Goal: Task Accomplishment & Management: Manage account settings

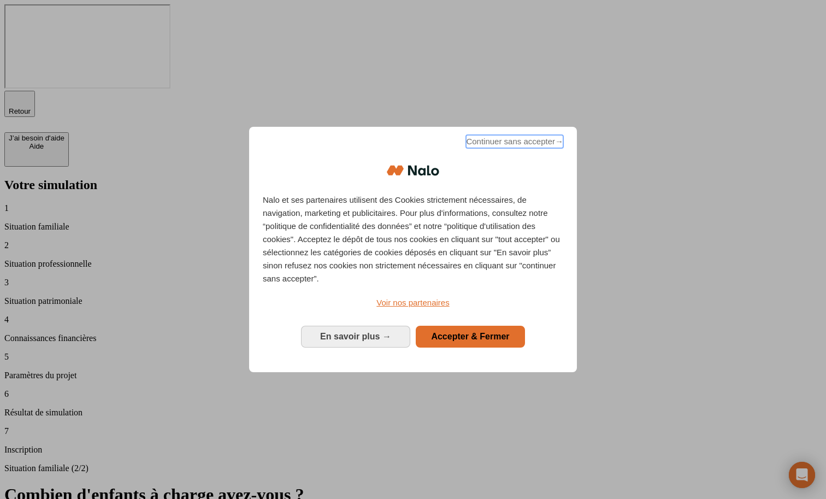
click at [498, 148] on span "Continuer sans accepter →" at bounding box center [514, 141] width 97 height 13
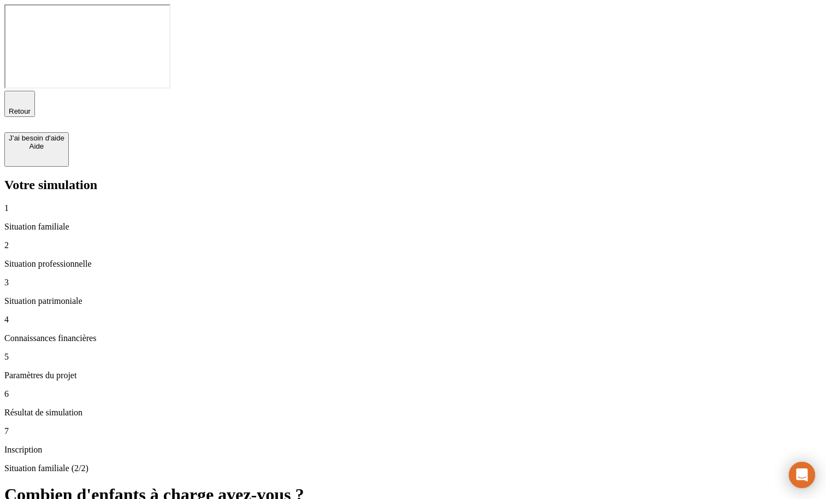
drag, startPoint x: 376, startPoint y: 250, endPoint x: 367, endPoint y: 272, distance: 23.3
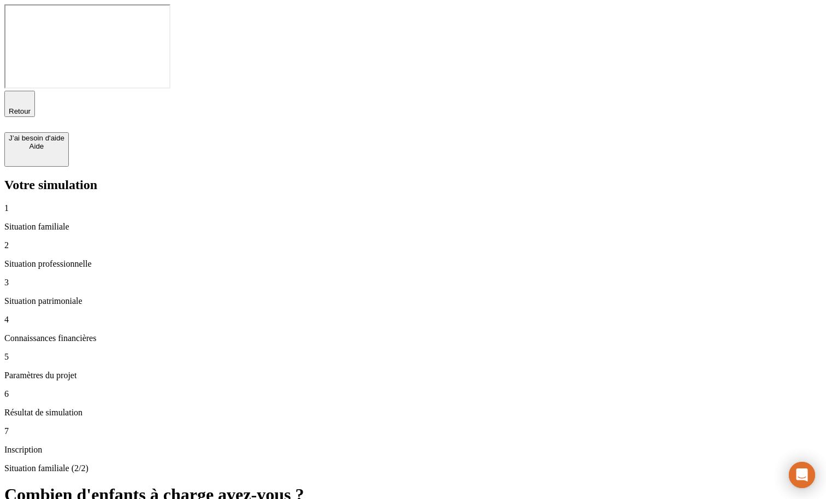
type input "100 000"
type input "50 000"
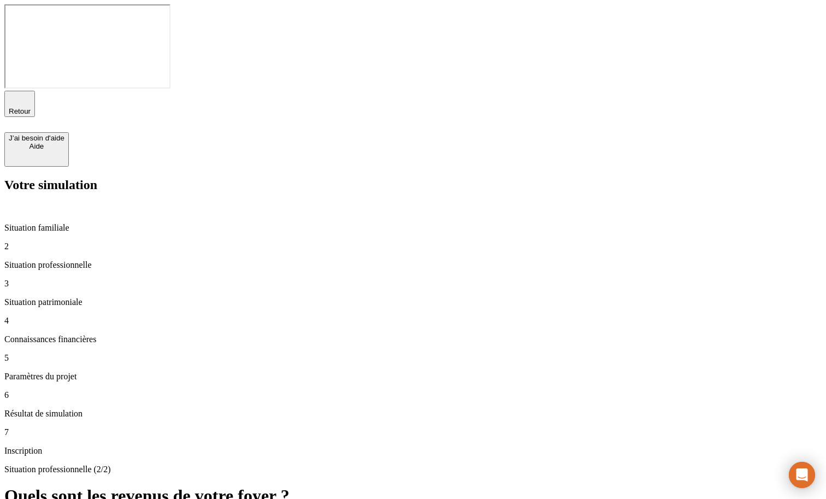
type input "800"
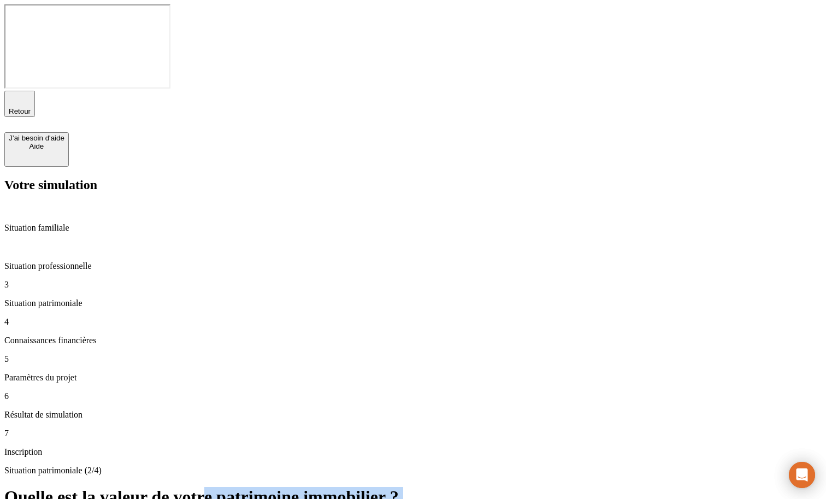
drag, startPoint x: 414, startPoint y: 92, endPoint x: 562, endPoint y: 106, distance: 148.7
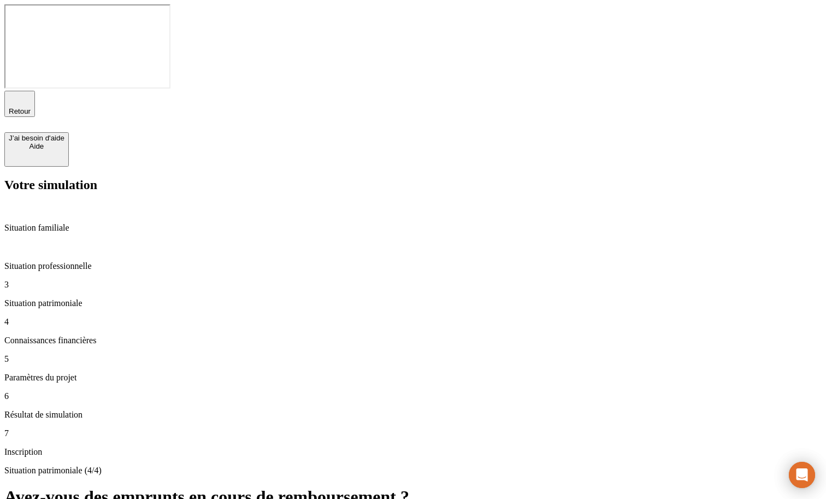
type input "300"
type input "4"
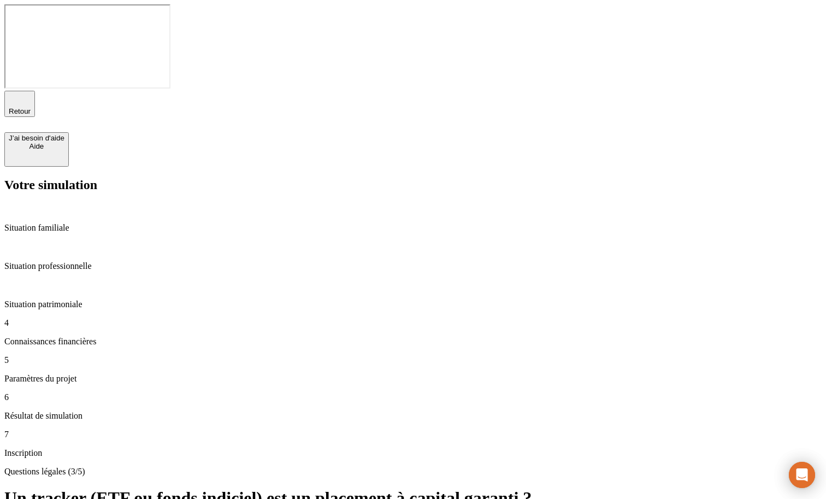
click at [334, 488] on h1 "Un tracker (ETF ou fonds indiciel) est un placement à capital garanti ?" at bounding box center [412, 498] width 817 height 20
click at [340, 488] on h1 "Un tracker (ETF ou fonds indiciel) est un placement à capital garanti ?" at bounding box center [412, 498] width 817 height 20
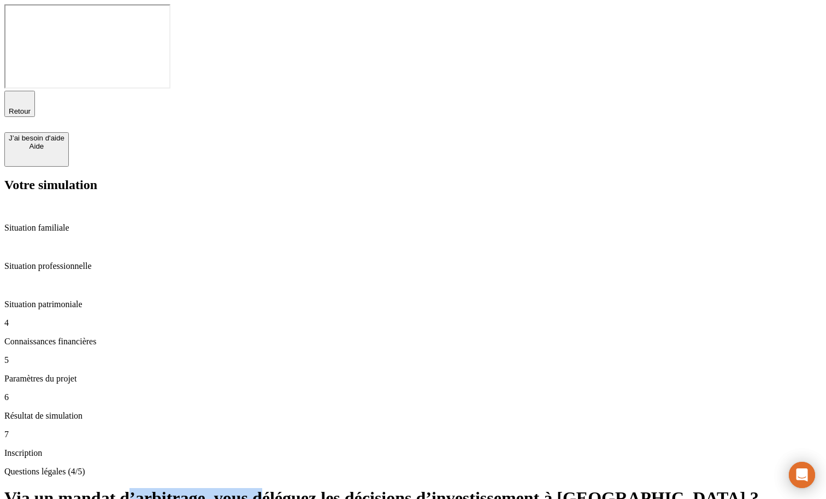
drag, startPoint x: 352, startPoint y: 87, endPoint x: 461, endPoint y: 93, distance: 109.9
click at [461, 488] on h1 "Via un mandat d’arbitrage, vous déléguez les décisions d’investissement à [GEOG…" at bounding box center [412, 498] width 817 height 20
click at [584, 488] on h1 "Via un mandat d’arbitrage, vous déléguez les décisions d’investissement à [GEOG…" at bounding box center [412, 498] width 817 height 20
drag, startPoint x: 756, startPoint y: 357, endPoint x: 660, endPoint y: 351, distance: 96.8
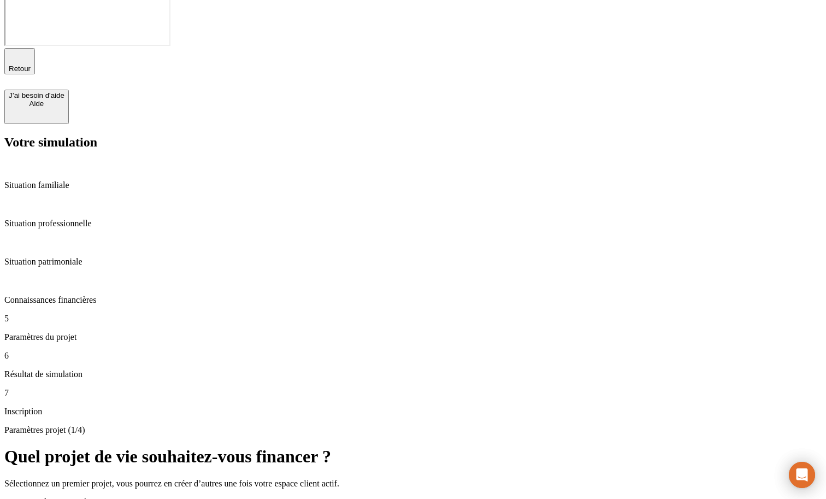
scroll to position [45, 0]
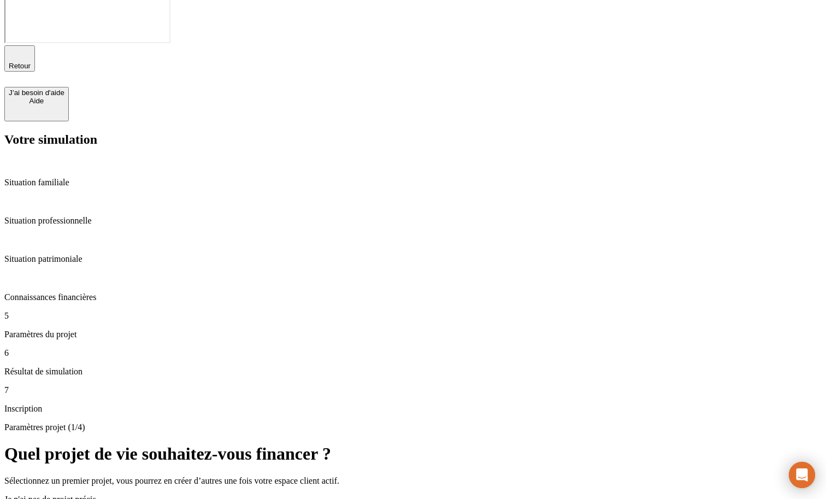
drag, startPoint x: 372, startPoint y: 220, endPoint x: 422, endPoint y: 169, distance: 70.7
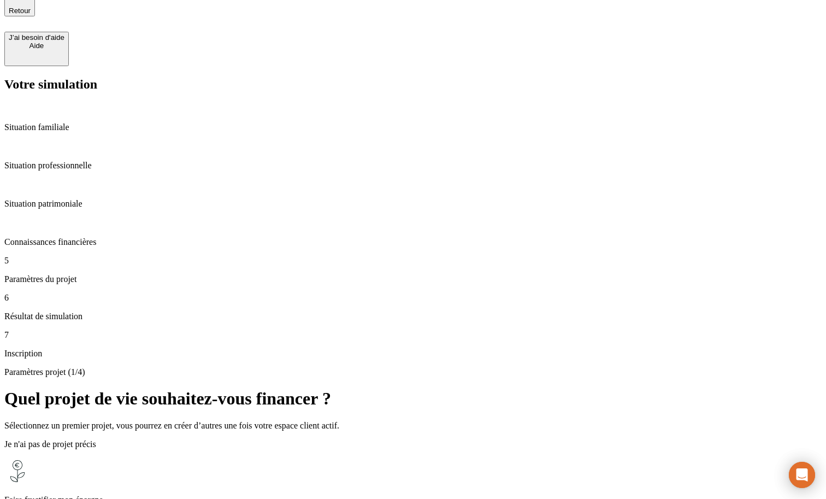
scroll to position [8, 0]
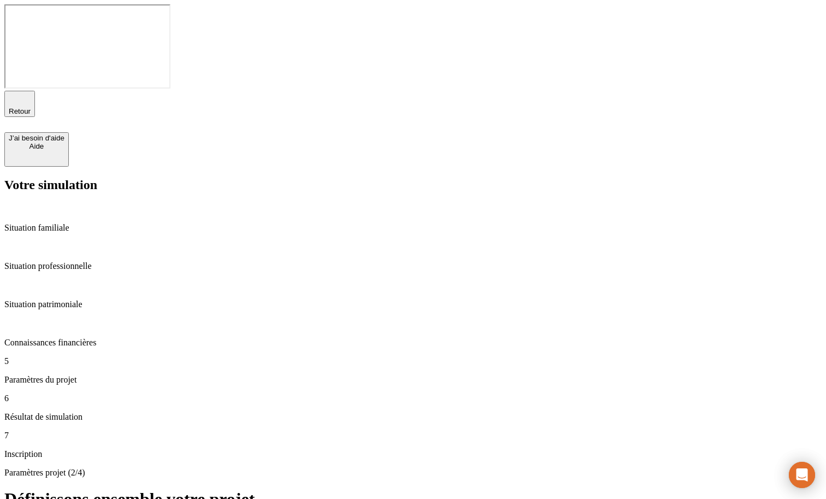
type input "40"
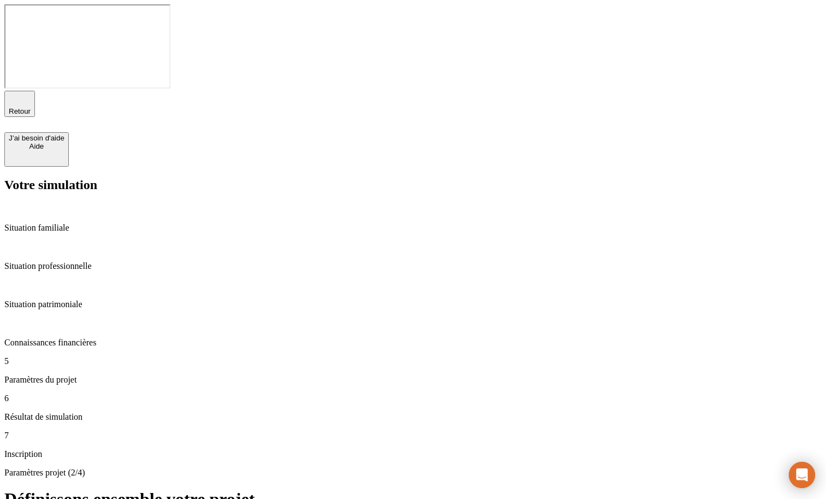
type input "64"
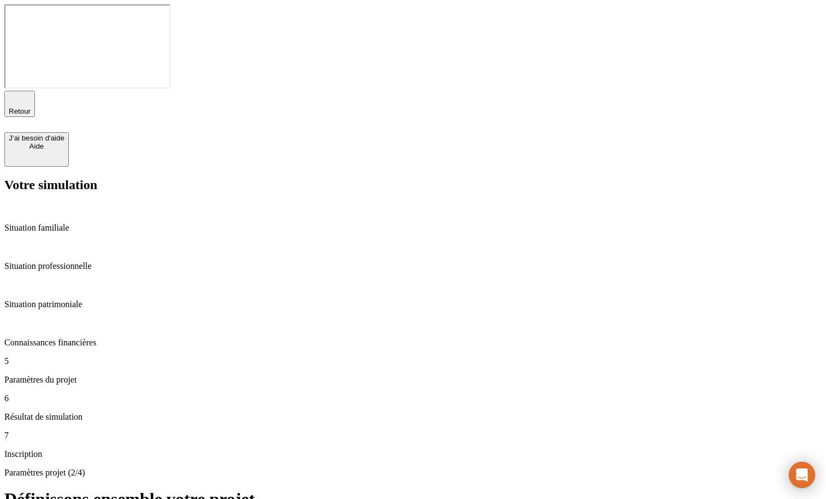
drag, startPoint x: 587, startPoint y: 216, endPoint x: 503, endPoint y: 216, distance: 84.1
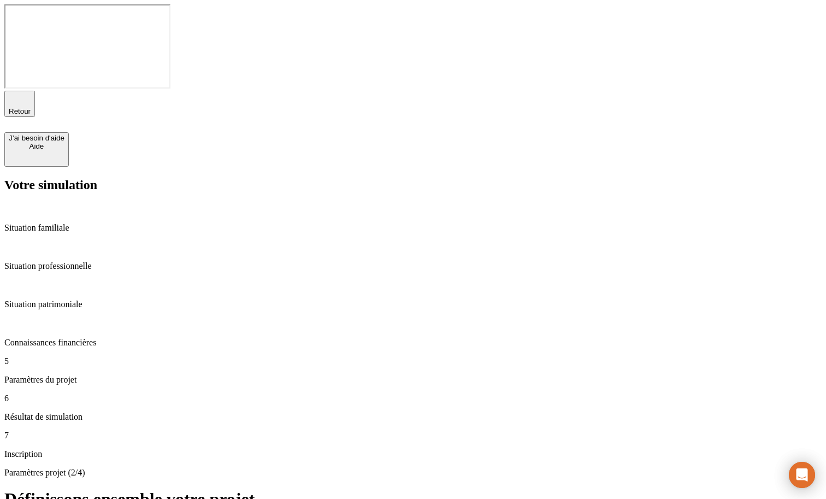
drag, startPoint x: 513, startPoint y: 298, endPoint x: 608, endPoint y: 297, distance: 95.0
drag, startPoint x: 757, startPoint y: 365, endPoint x: 615, endPoint y: 416, distance: 150.5
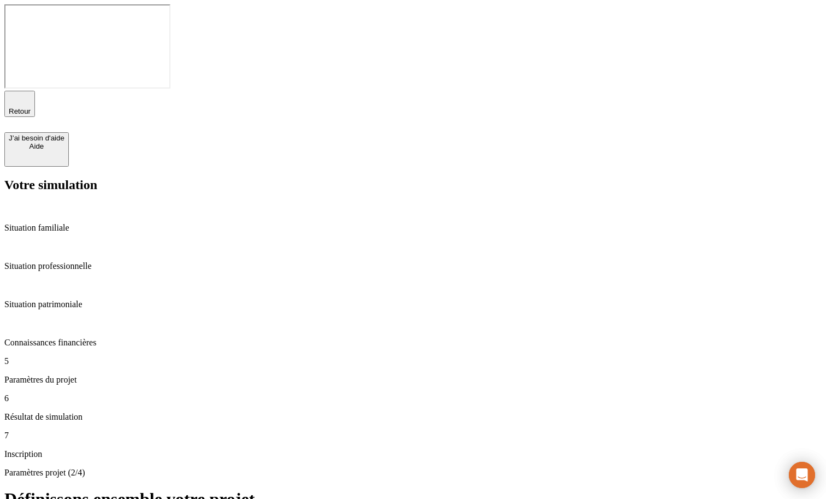
type input "4"
type input "6"
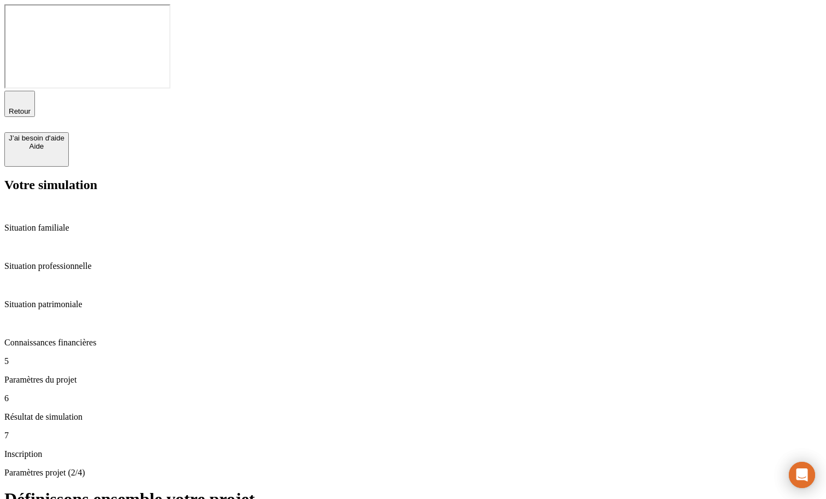
drag, startPoint x: 532, startPoint y: 220, endPoint x: 566, endPoint y: 220, distance: 33.9
drag, startPoint x: 333, startPoint y: 285, endPoint x: 496, endPoint y: 285, distance: 163.8
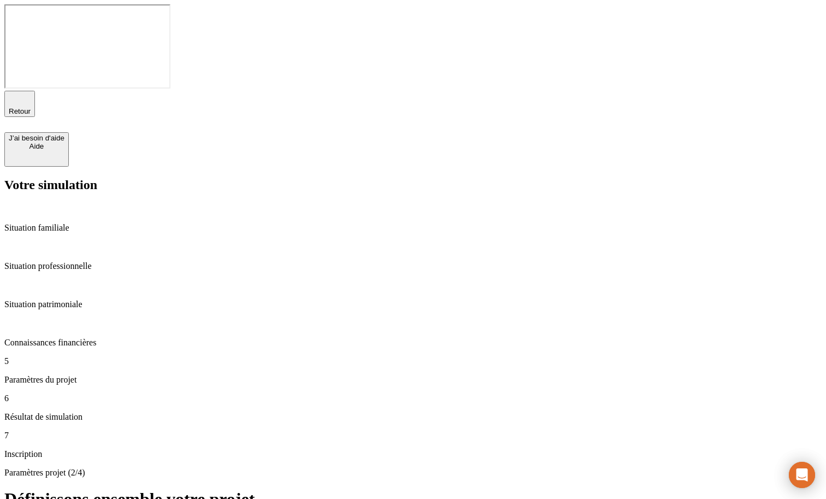
type input "43"
type input "65"
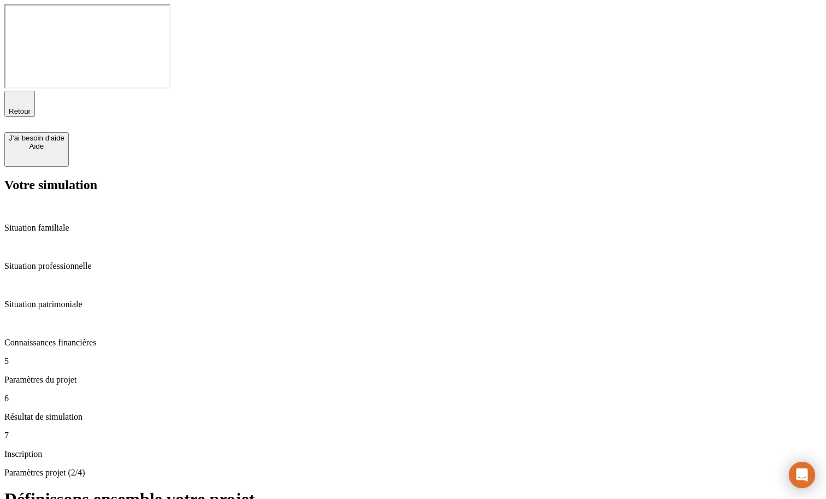
drag, startPoint x: 274, startPoint y: 154, endPoint x: 357, endPoint y: 170, distance: 84.6
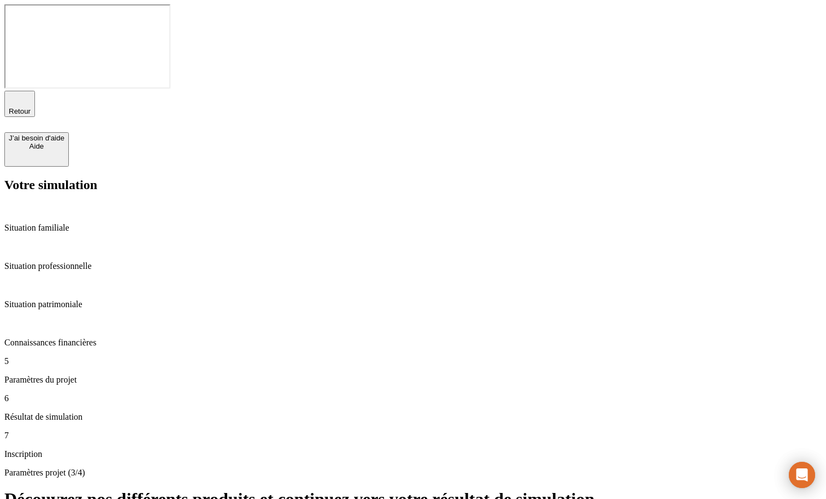
drag, startPoint x: 484, startPoint y: 306, endPoint x: 594, endPoint y: 308, distance: 110.3
drag, startPoint x: 537, startPoint y: 287, endPoint x: 599, endPoint y: 287, distance: 62.3
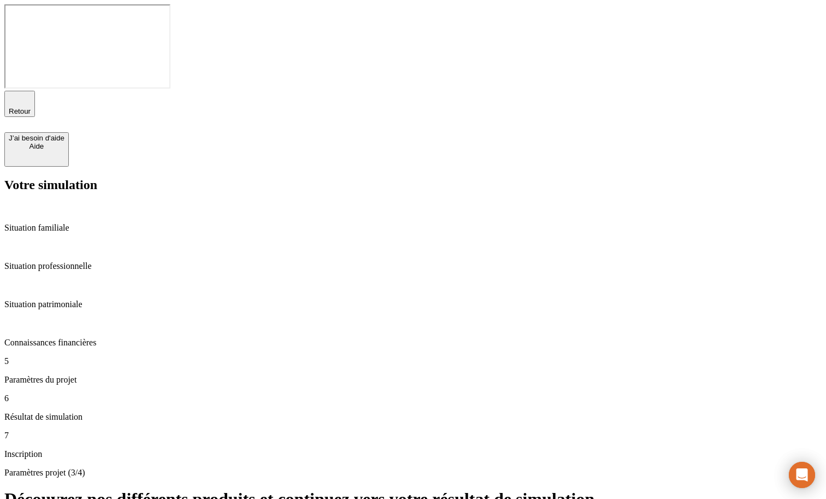
drag, startPoint x: 498, startPoint y: 241, endPoint x: 515, endPoint y: 239, distance: 17.6
drag, startPoint x: 300, startPoint y: 234, endPoint x: 359, endPoint y: 249, distance: 60.9
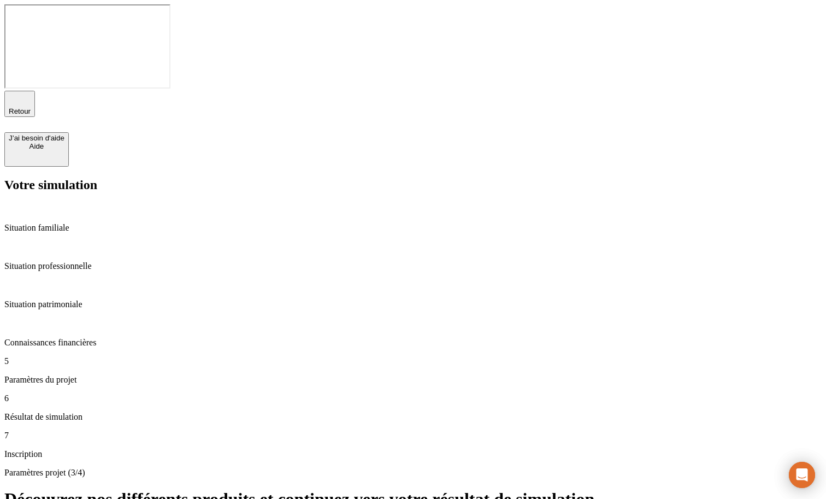
drag, startPoint x: 277, startPoint y: 274, endPoint x: 428, endPoint y: 281, distance: 150.3
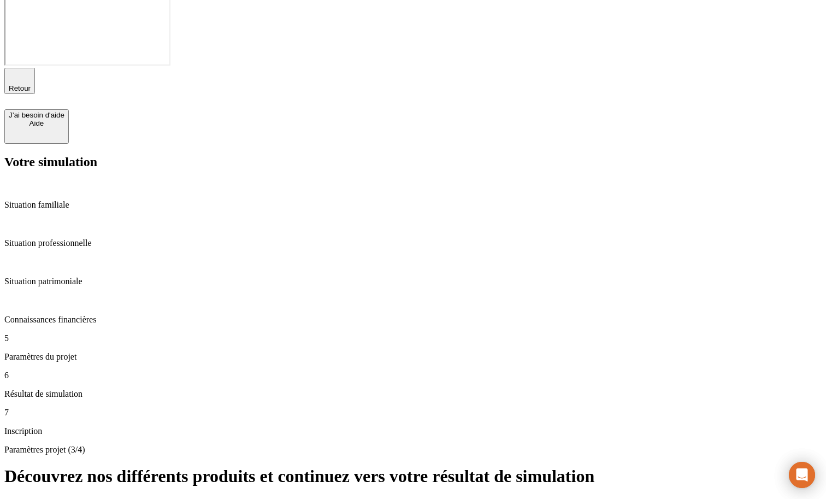
scroll to position [29, 0]
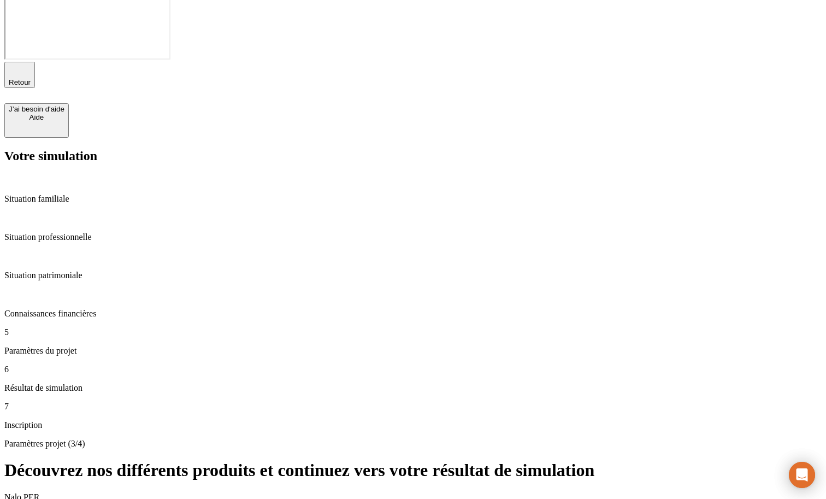
drag, startPoint x: 294, startPoint y: 365, endPoint x: 401, endPoint y: 379, distance: 107.4
drag, startPoint x: 652, startPoint y: 225, endPoint x: 723, endPoint y: 229, distance: 71.1
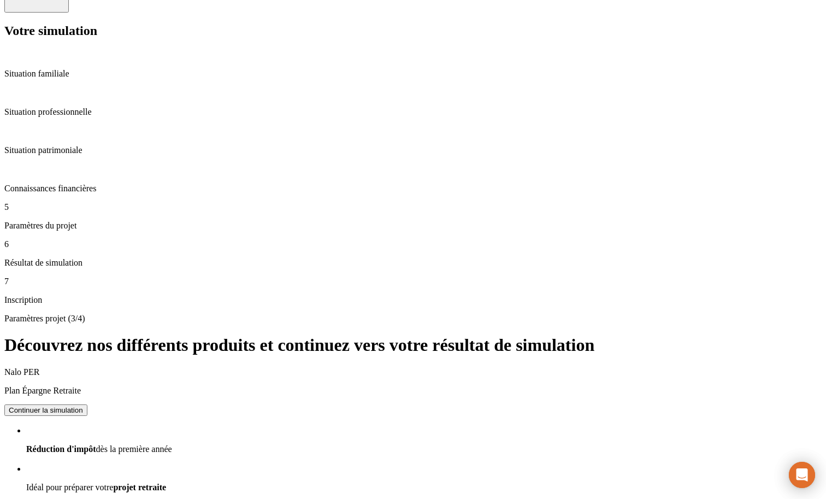
scroll to position [0, 0]
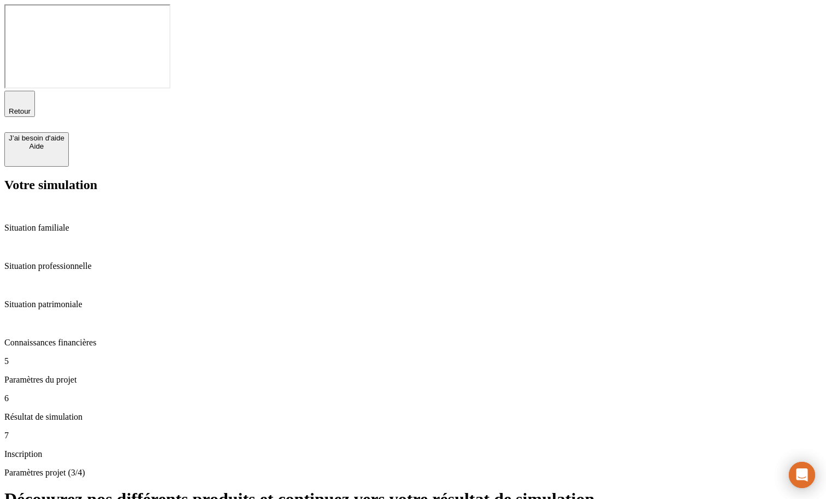
drag, startPoint x: 507, startPoint y: 204, endPoint x: 452, endPoint y: 157, distance: 72.1
click at [31, 107] on span "Retour" at bounding box center [20, 111] width 22 height 8
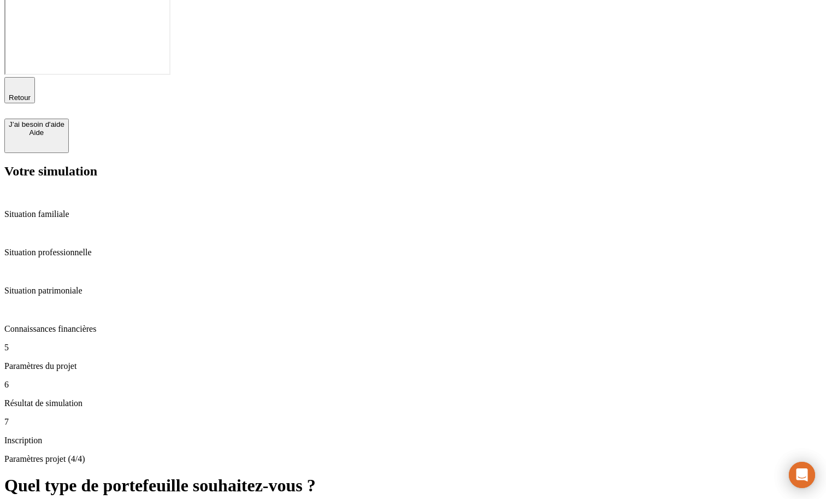
click at [31, 93] on span "Retour" at bounding box center [20, 97] width 22 height 8
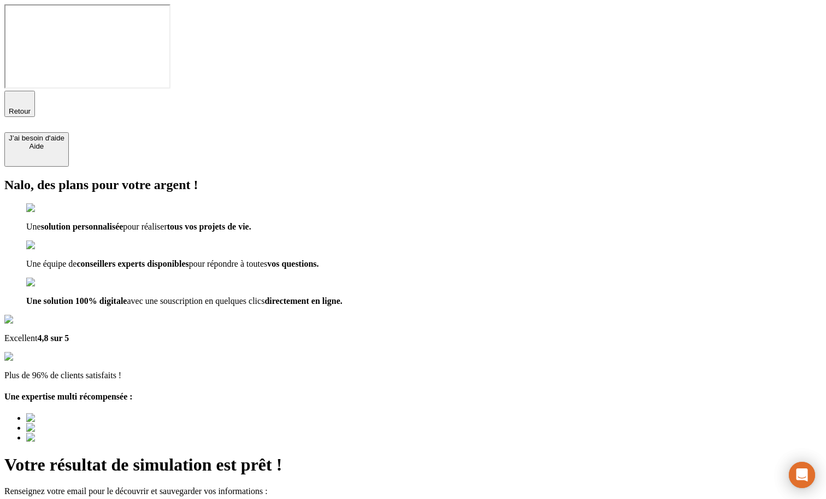
type input "a@[DOMAIN_NAME]"
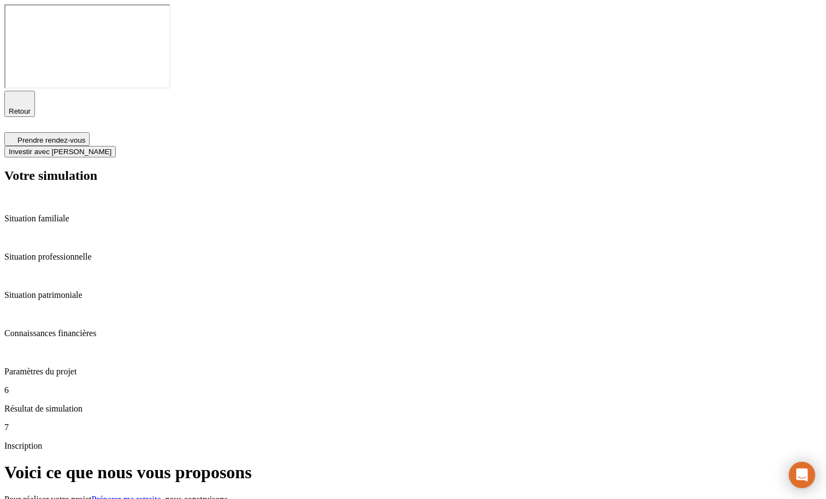
type input "10 000"
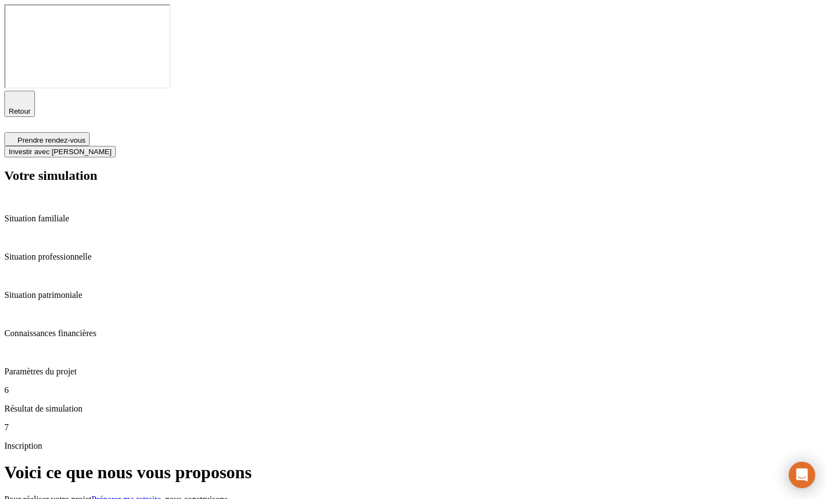
type input "100"
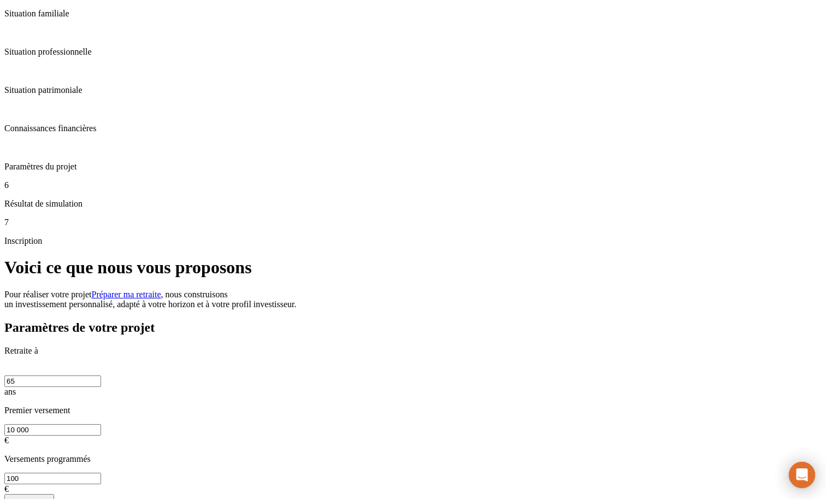
scroll to position [197, 0]
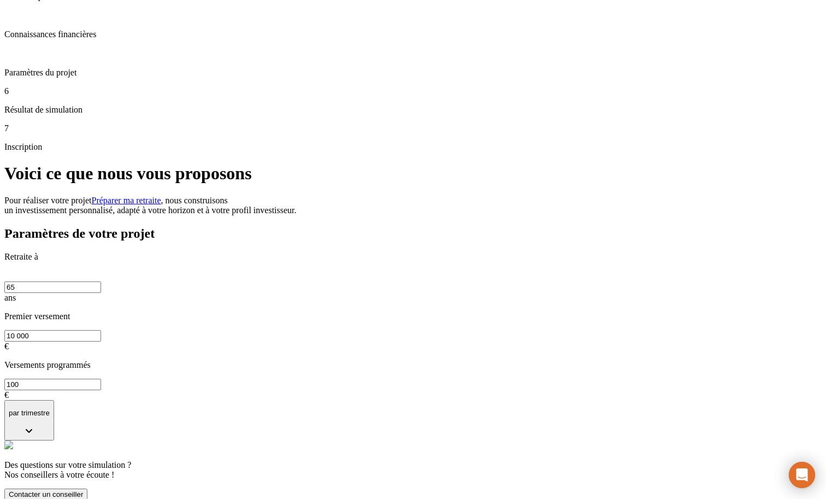
scroll to position [271, 0]
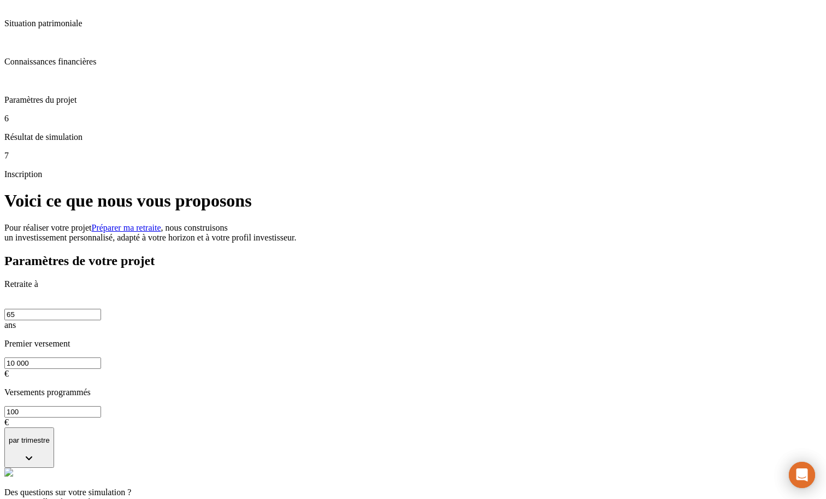
drag, startPoint x: 651, startPoint y: 301, endPoint x: 812, endPoint y: 294, distance: 161.3
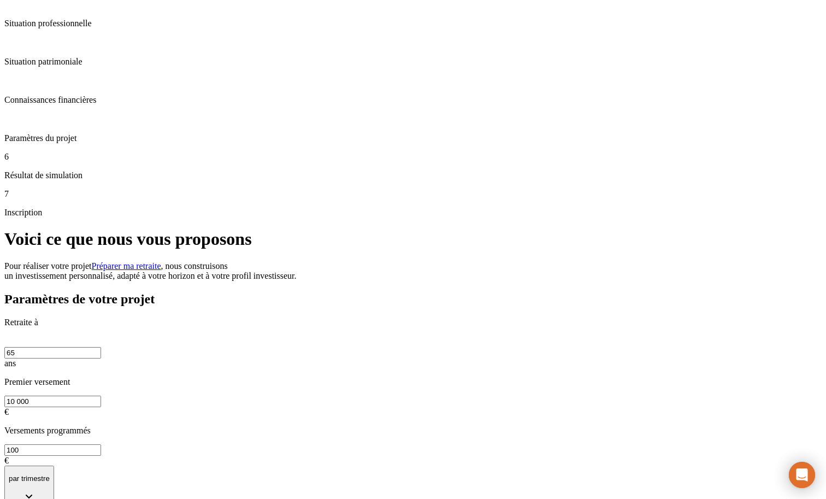
scroll to position [234, 0]
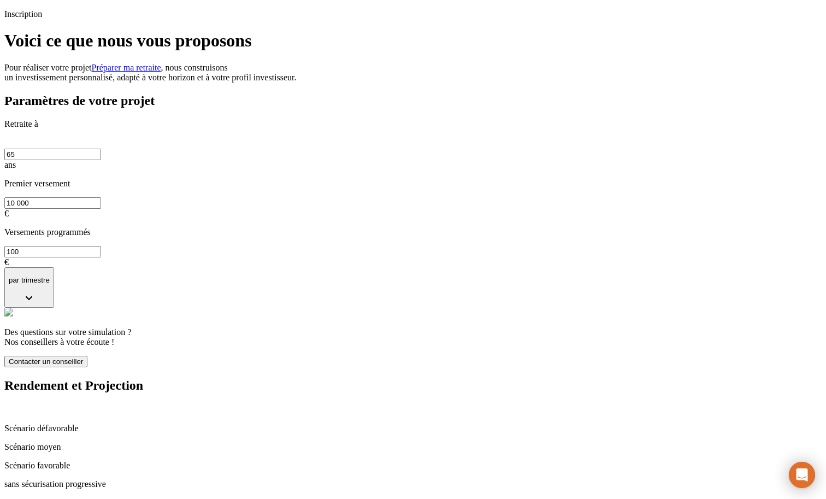
scroll to position [533, 0]
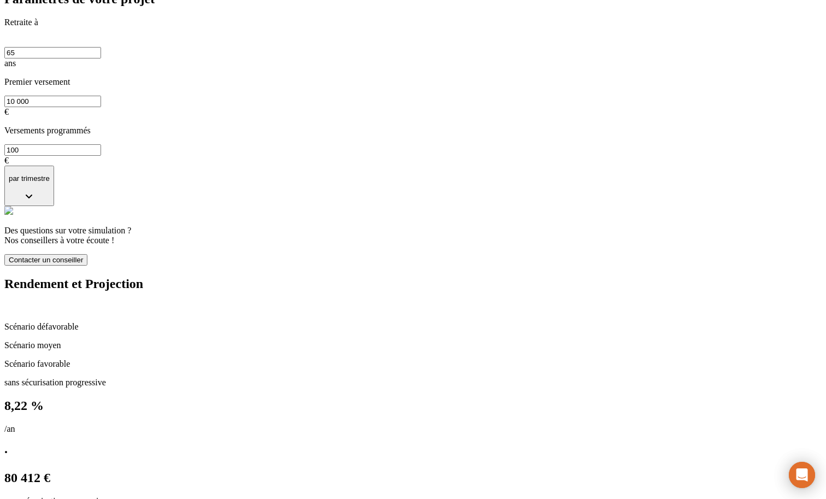
drag, startPoint x: 293, startPoint y: 268, endPoint x: 343, endPoint y: 269, distance: 50.2
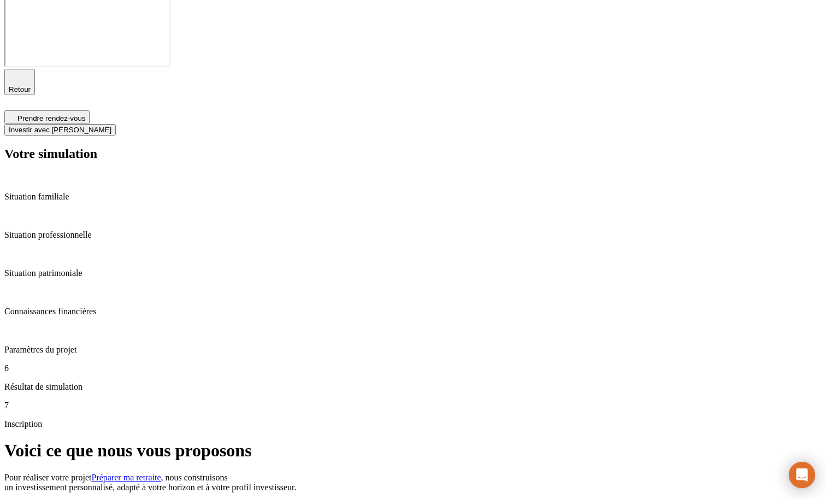
scroll to position [0, 0]
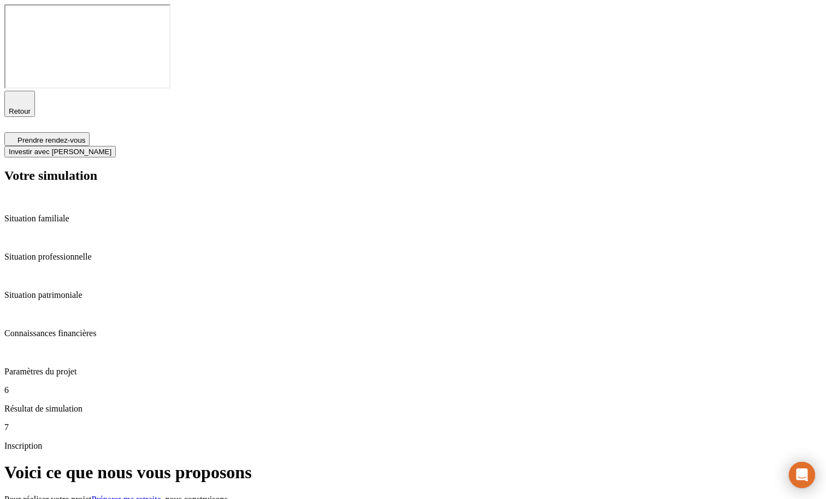
type input "50"
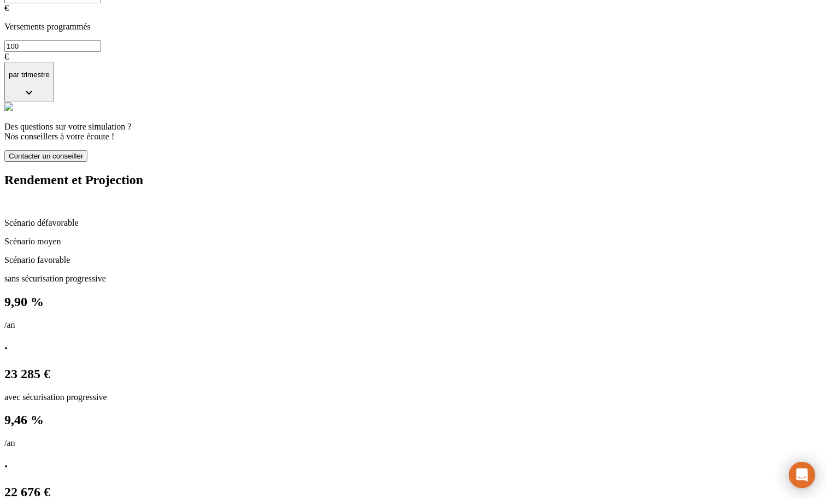
scroll to position [600, 0]
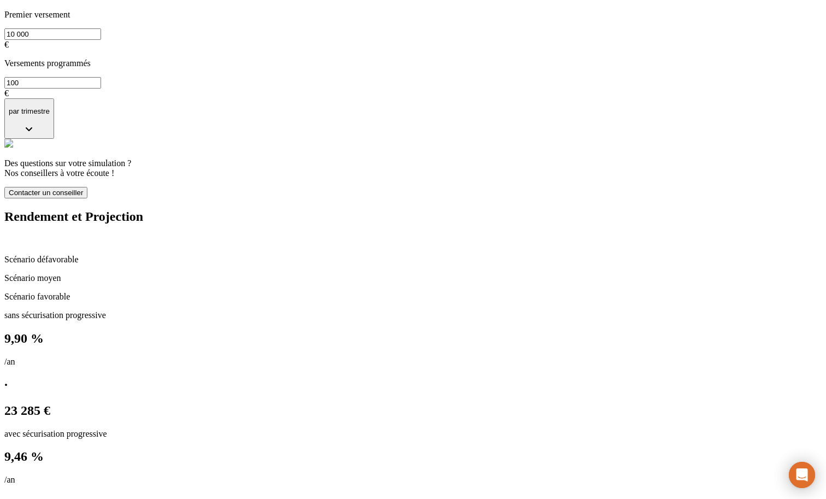
drag, startPoint x: 306, startPoint y: 204, endPoint x: 397, endPoint y: 212, distance: 91.1
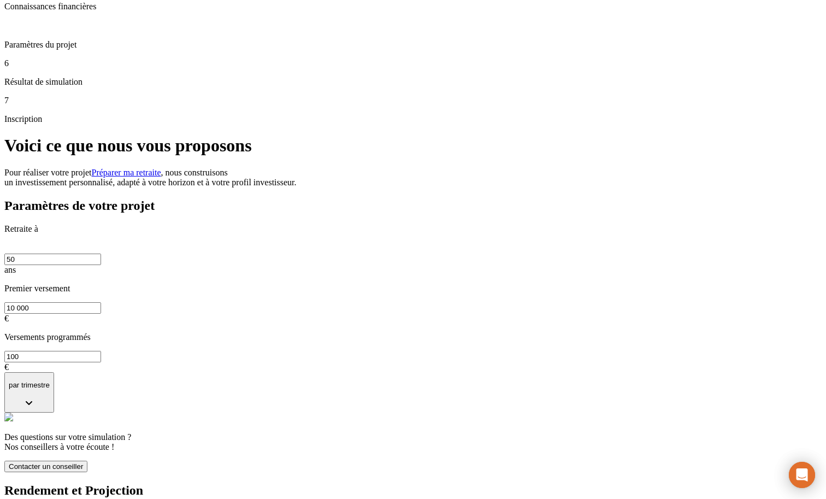
scroll to position [556, 0]
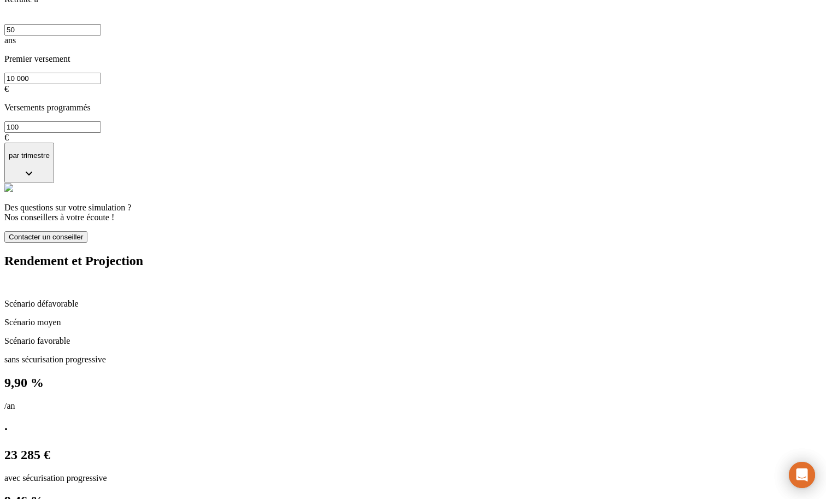
drag, startPoint x: 555, startPoint y: 219, endPoint x: 655, endPoint y: 223, distance: 100.0
drag, startPoint x: 547, startPoint y: 259, endPoint x: 637, endPoint y: 263, distance: 90.7
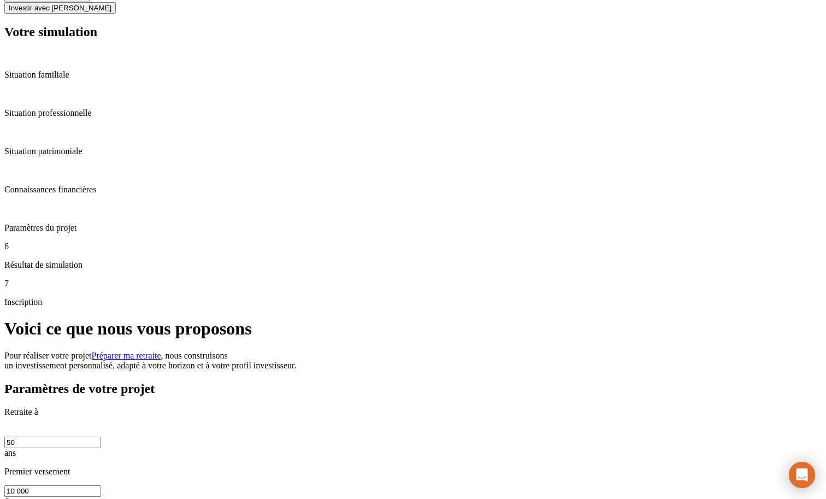
scroll to position [143, 0]
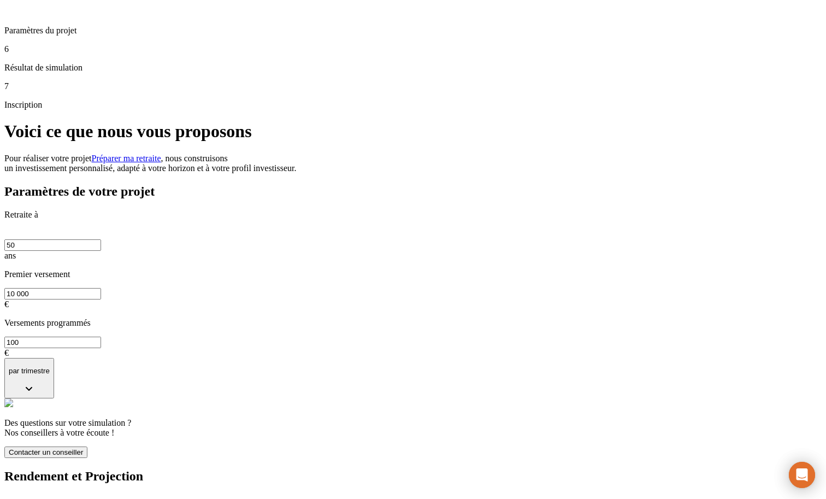
scroll to position [357, 0]
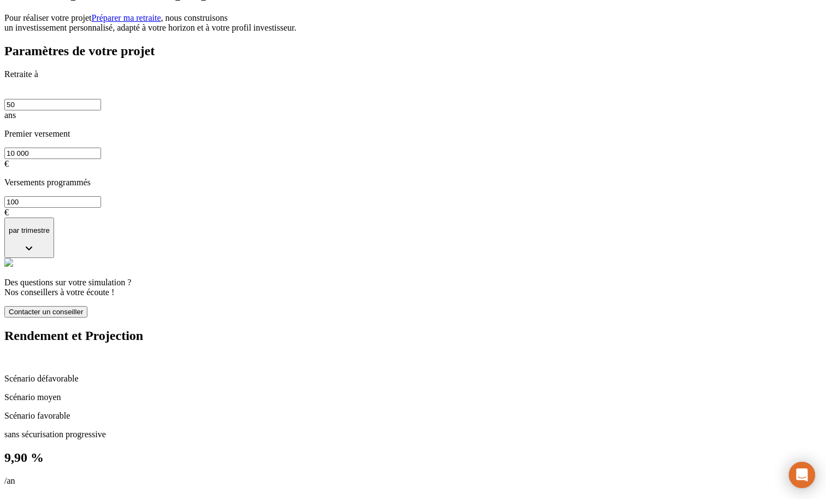
scroll to position [550, 0]
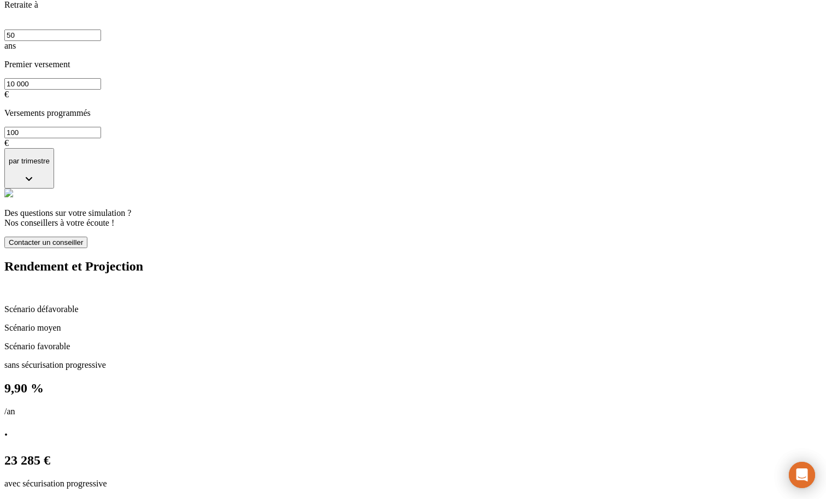
drag, startPoint x: 515, startPoint y: 219, endPoint x: 527, endPoint y: 217, distance: 12.7
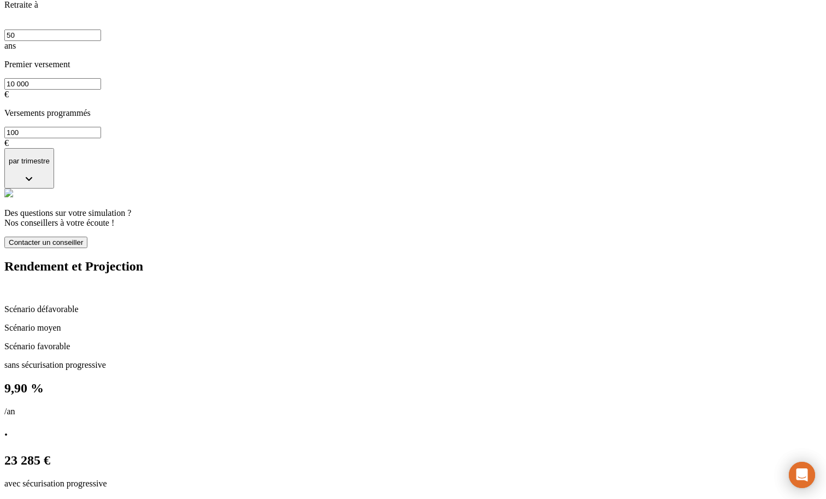
scroll to position [0, 0]
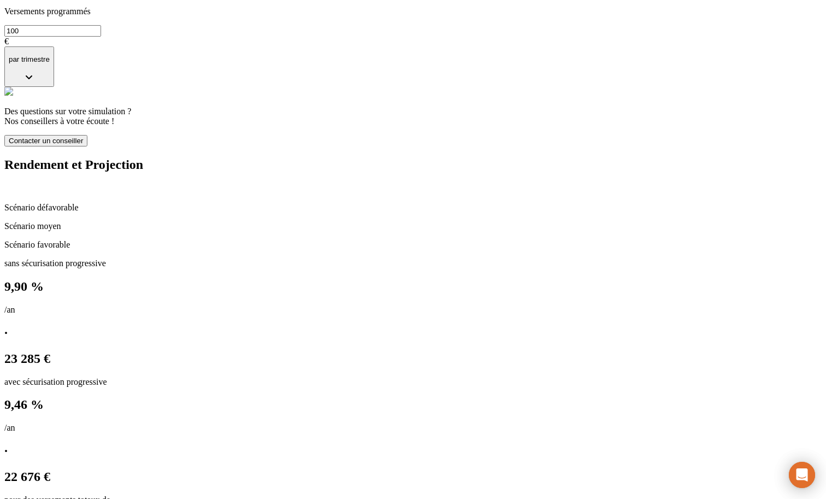
scroll to position [665, 0]
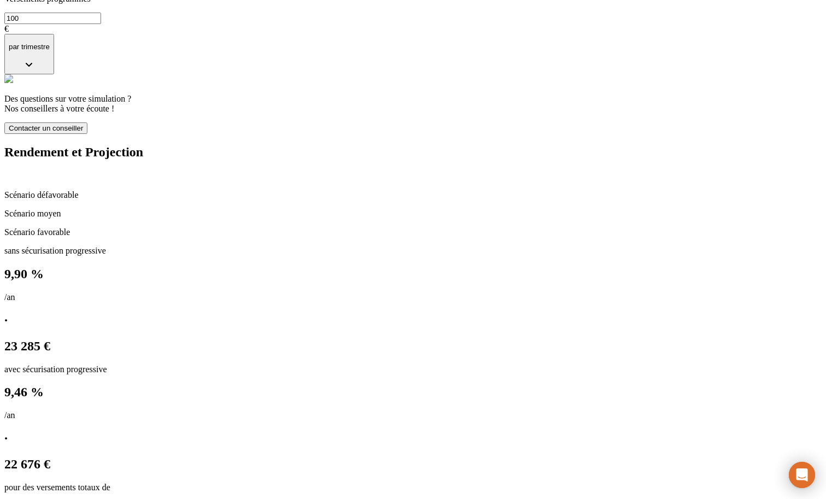
drag, startPoint x: 388, startPoint y: 252, endPoint x: 476, endPoint y: 263, distance: 88.5
drag, startPoint x: 293, startPoint y: 346, endPoint x: 337, endPoint y: 351, distance: 44.0
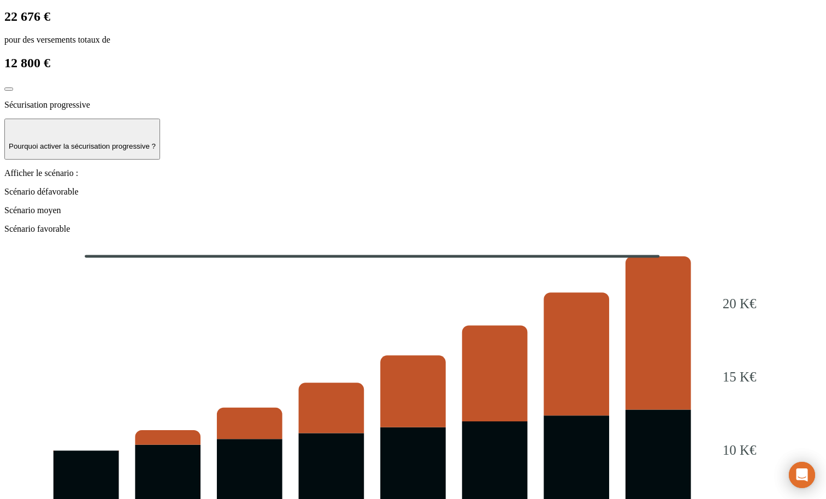
scroll to position [1146, 0]
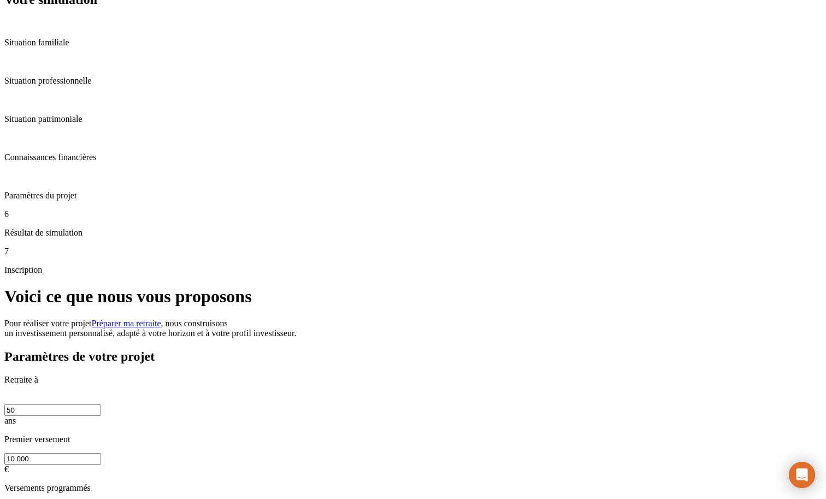
scroll to position [102, 0]
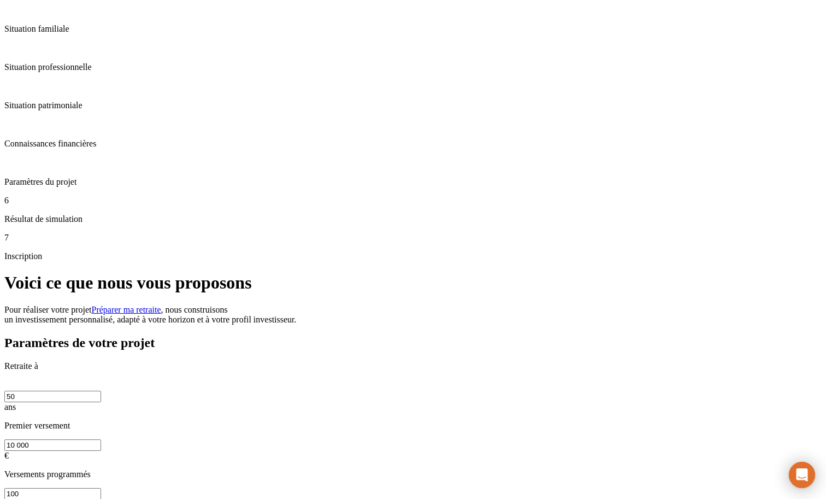
scroll to position [118, 0]
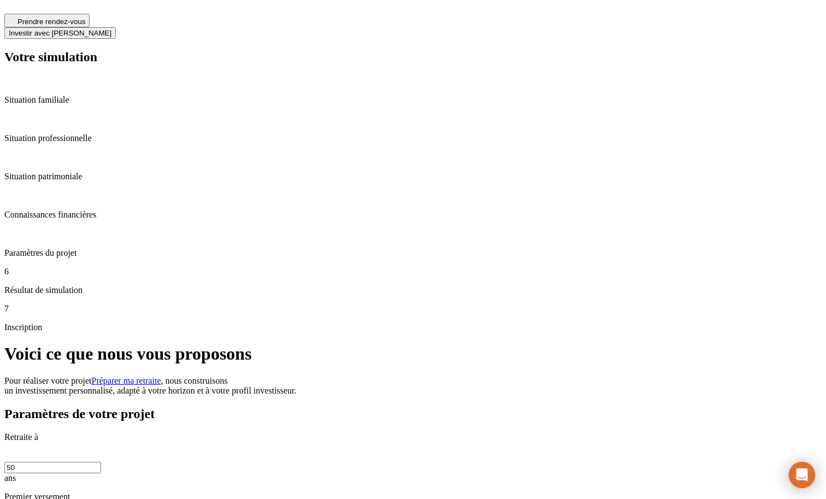
click at [111, 29] on span "Investir avec [PERSON_NAME]" at bounding box center [60, 33] width 103 height 8
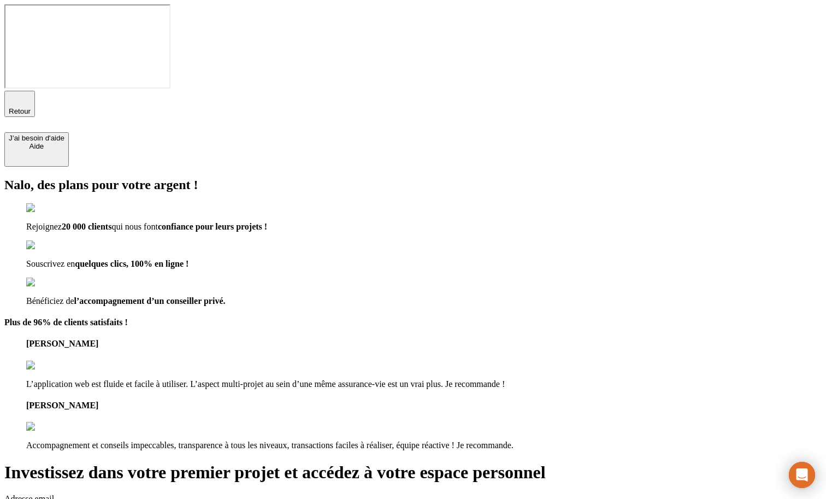
drag, startPoint x: 526, startPoint y: 128, endPoint x: 394, endPoint y: 138, distance: 131.9
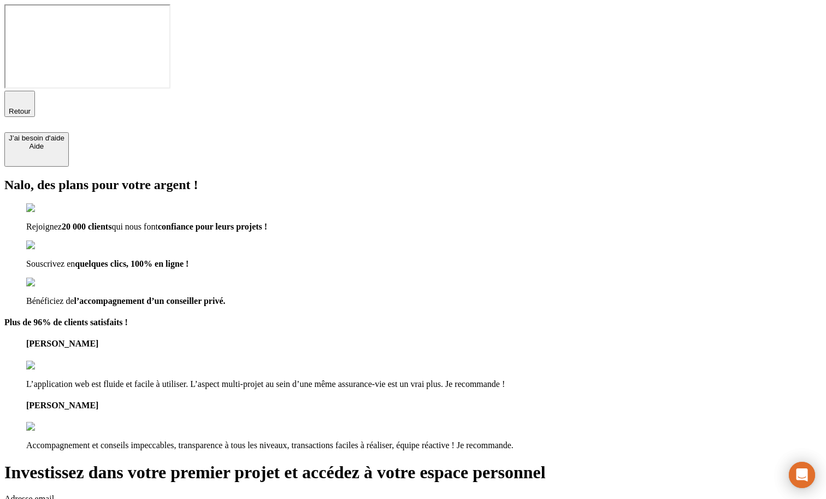
type input "[EMAIL_ADDRESS][DOMAIN_NAME]"
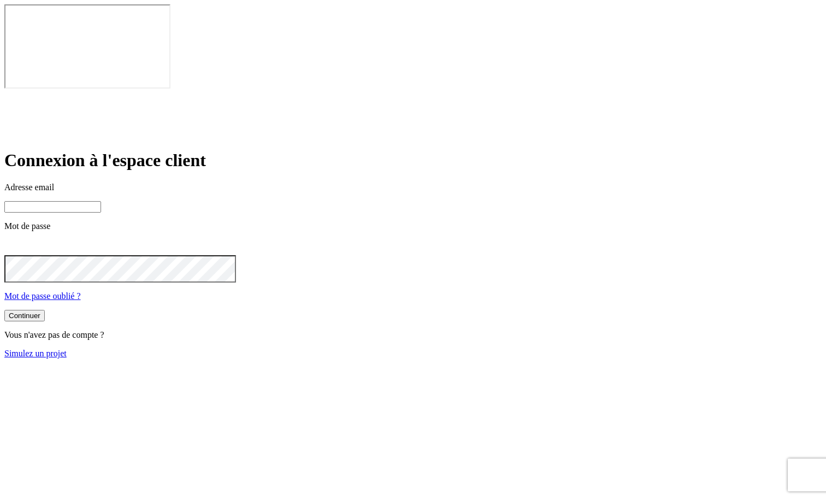
click at [101, 201] on input at bounding box center [52, 206] width 97 height 11
type input "[EMAIL_ADDRESS][DOMAIN_NAME]"
type input "[PERSON_NAME][DOMAIN_NAME][EMAIL_ADDRESS][DOMAIN_NAME]"
drag, startPoint x: 351, startPoint y: 156, endPoint x: 286, endPoint y: 155, distance: 65.0
click at [284, 156] on div "Connexion à l'espace client Adresse email james.bond+47@nalo.fr Mot de passe Mo…" at bounding box center [412, 254] width 817 height 208
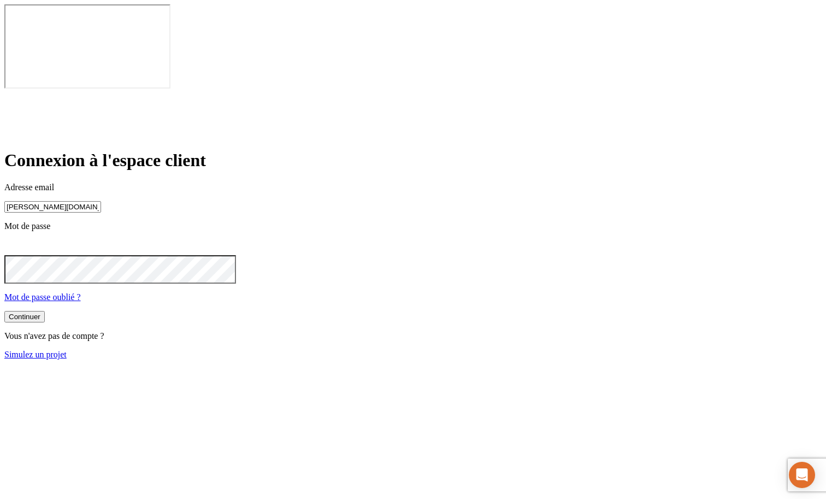
click at [529, 212] on div "Connexion à l'espace client Adresse email james.bond+47@nalo.fr Mot de passe Mo…" at bounding box center [412, 254] width 817 height 209
click at [14, 244] on icon at bounding box center [10, 246] width 5 height 5
click at [272, 199] on main "Connexion à l'espace client Adresse email james.bond+47@nalo.fr Mot de passe Mo…" at bounding box center [412, 254] width 817 height 209
click at [45, 310] on button "Continuer" at bounding box center [24, 315] width 40 height 11
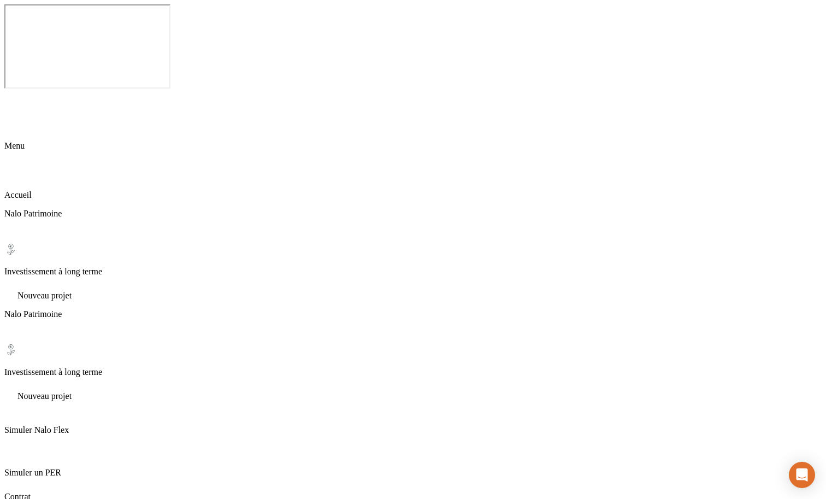
drag, startPoint x: 239, startPoint y: 156, endPoint x: 280, endPoint y: 156, distance: 40.4
drag, startPoint x: 260, startPoint y: 209, endPoint x: 316, endPoint y: 211, distance: 55.2
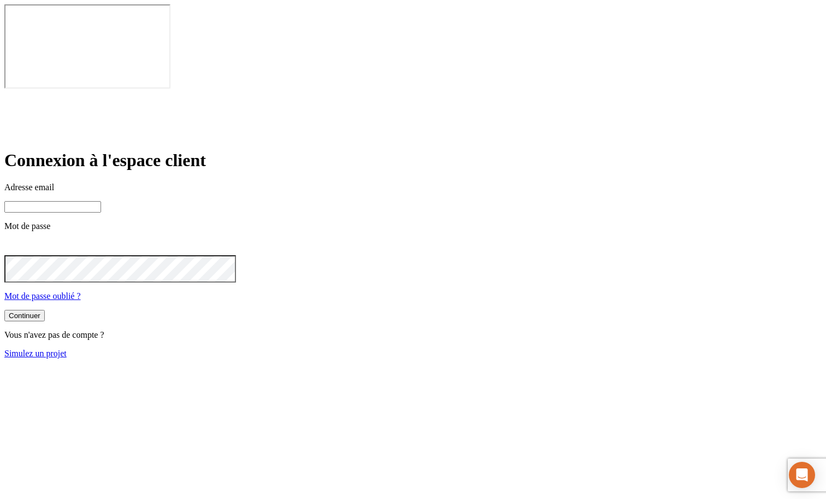
click at [101, 201] on input at bounding box center [52, 206] width 97 height 11
type input "[PERSON_NAME][DOMAIN_NAME][EMAIL_ADDRESS][DOMAIN_NAME]"
click at [45, 311] on button "Continuer" at bounding box center [24, 316] width 40 height 11
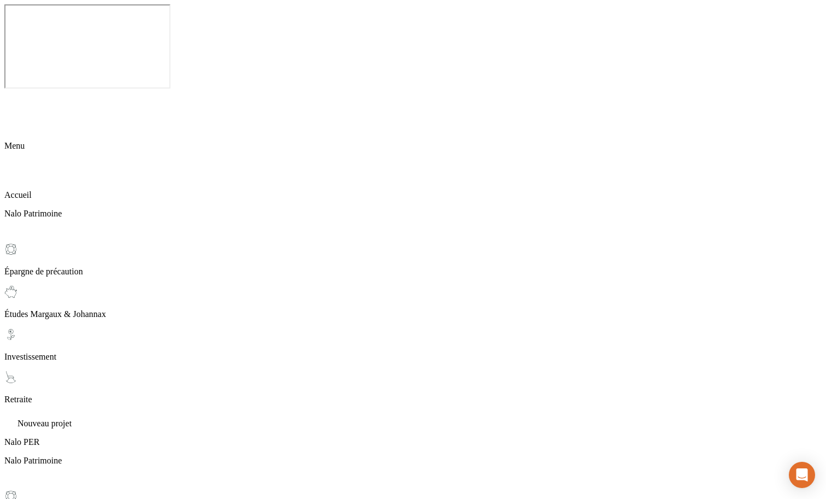
scroll to position [26, 0]
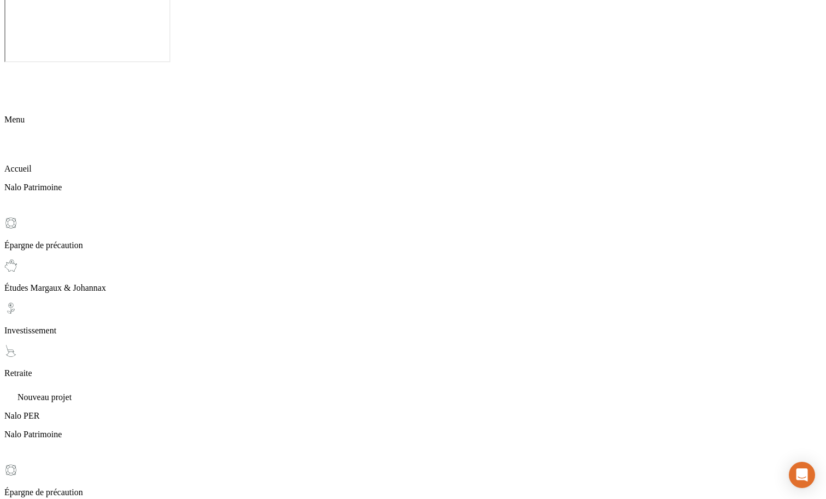
scroll to position [0, 0]
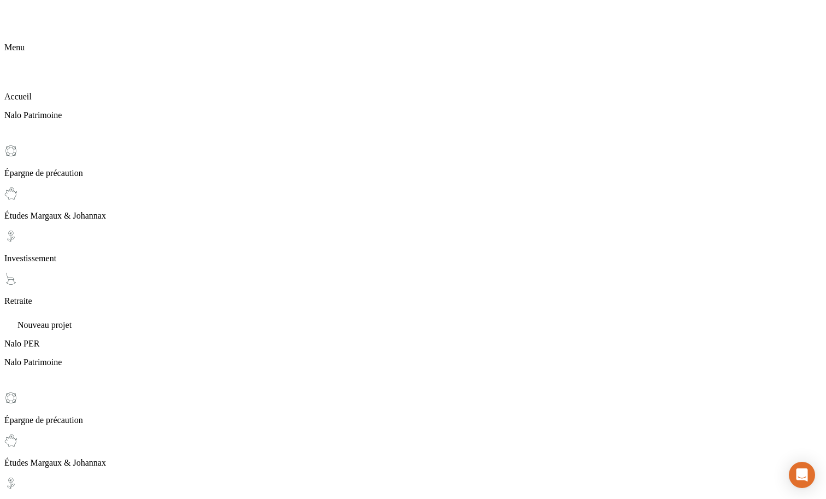
scroll to position [96, 0]
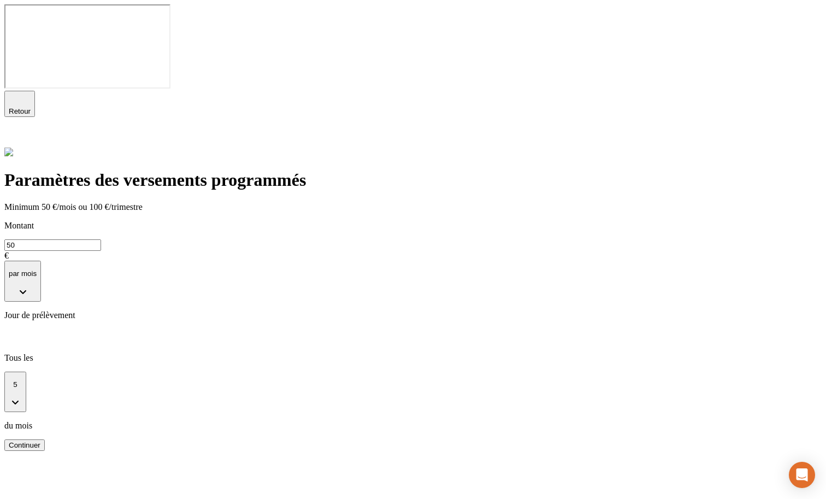
click at [40, 441] on div "Continuer" at bounding box center [25, 445] width 32 height 8
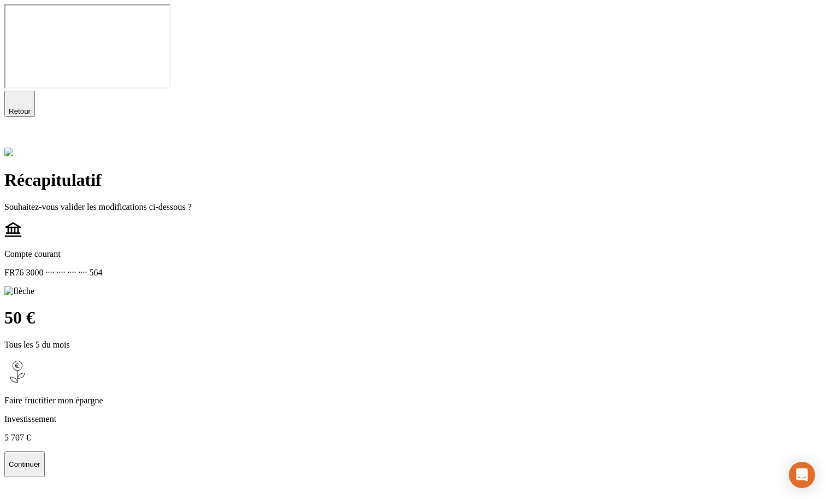
click at [40, 460] on p "Continuer" at bounding box center [25, 464] width 32 height 8
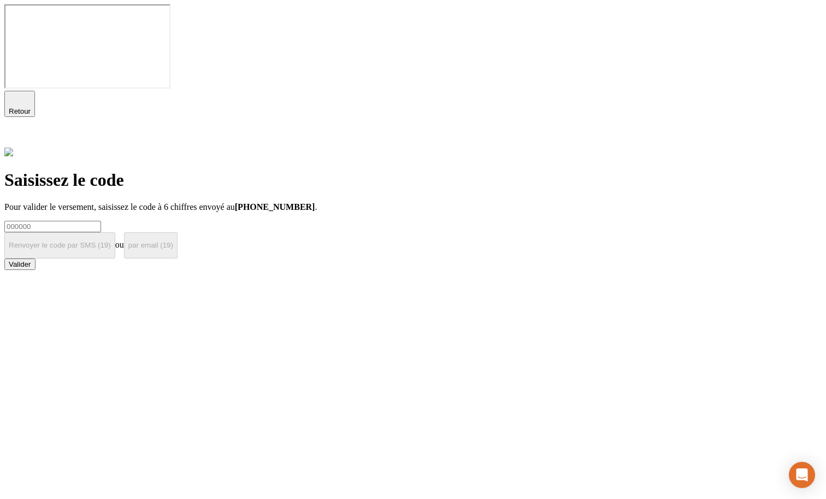
click at [101, 221] on input at bounding box center [52, 226] width 97 height 11
type input "000000"
click at [35, 258] on button "Valider" at bounding box center [19, 263] width 31 height 11
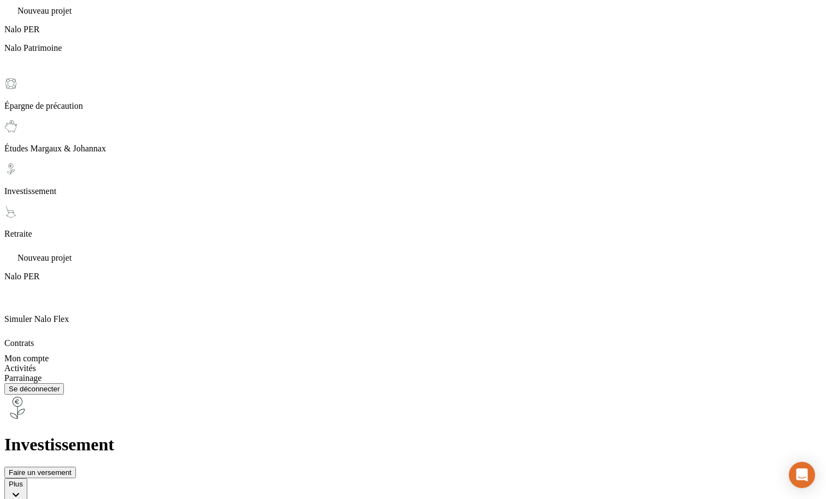
scroll to position [481, 0]
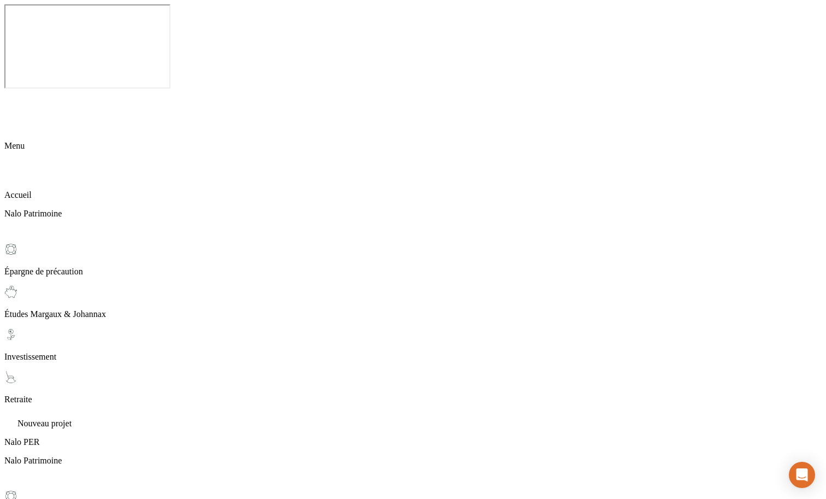
scroll to position [26, 0]
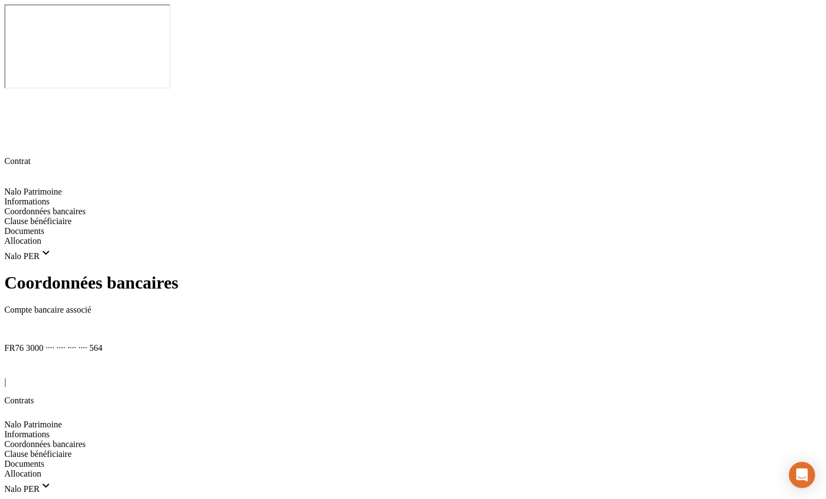
click at [87, 449] on div "Clause bénéficiaire" at bounding box center [412, 454] width 817 height 10
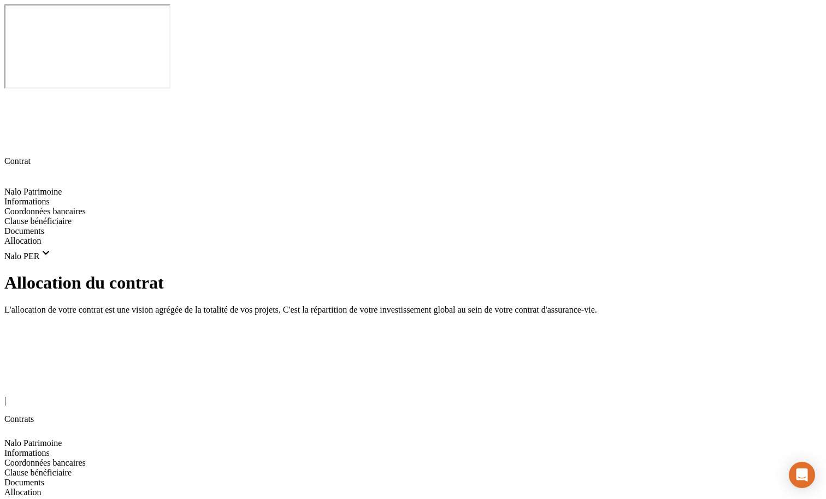
click at [17, 380] on icon at bounding box center [10, 386] width 13 height 13
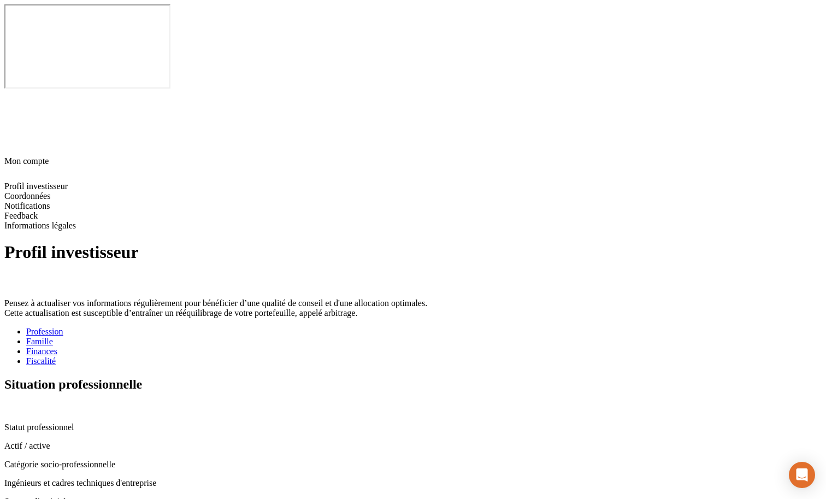
click at [280, 336] on div "Famille" at bounding box center [423, 341] width 795 height 10
click at [334, 346] on div "Finances" at bounding box center [423, 351] width 795 height 10
click at [12, 403] on icon at bounding box center [8, 406] width 7 height 7
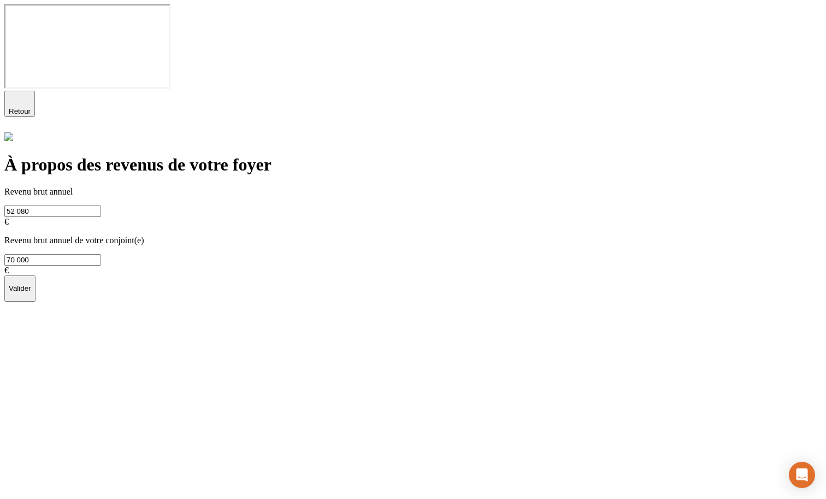
click at [31, 107] on span "Retour" at bounding box center [20, 111] width 22 height 8
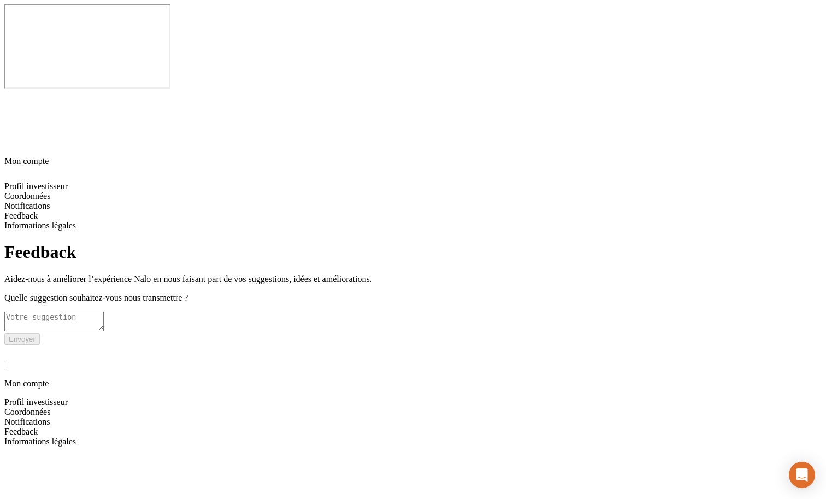
click at [76, 436] on span "Informations légales" at bounding box center [40, 440] width 72 height 9
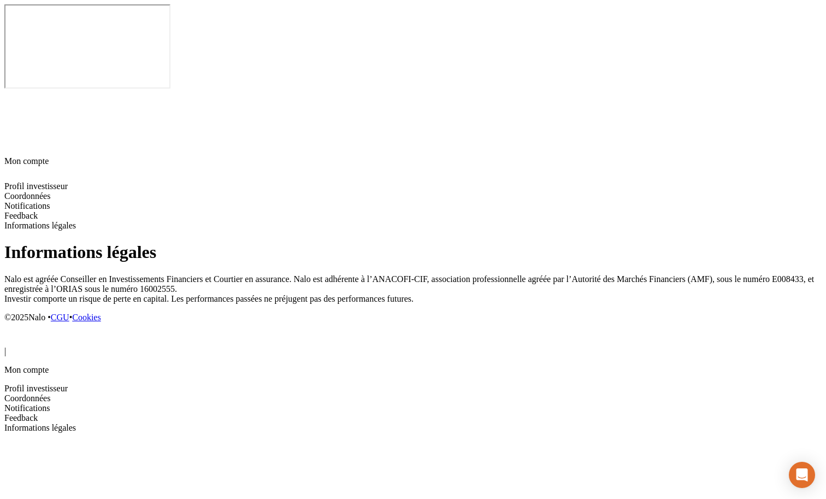
click at [15, 334] on icon at bounding box center [11, 338] width 8 height 8
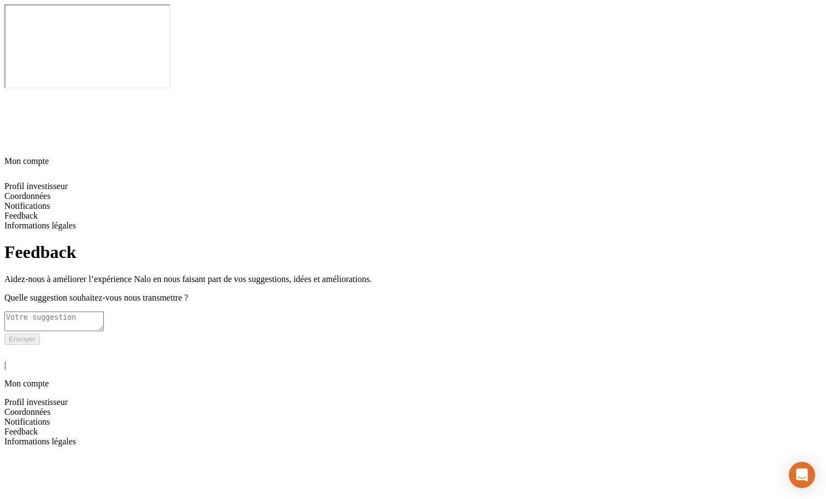
click at [104, 311] on textarea at bounding box center [53, 321] width 99 height 20
